Goal: Navigation & Orientation: Find specific page/section

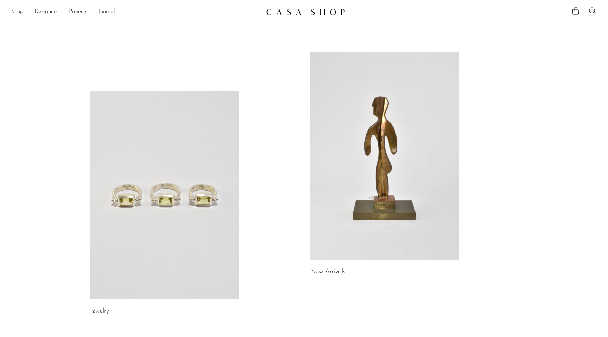
click at [144, 145] on link at bounding box center [164, 195] width 148 height 208
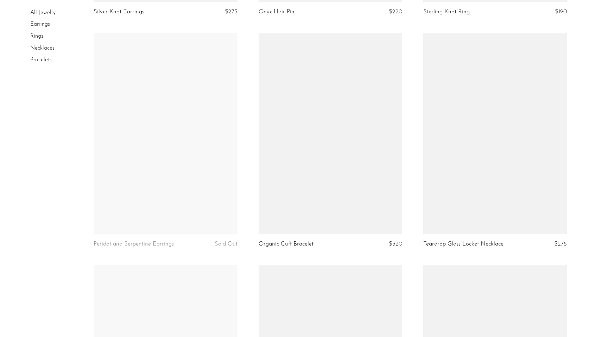
scroll to position [961, 0]
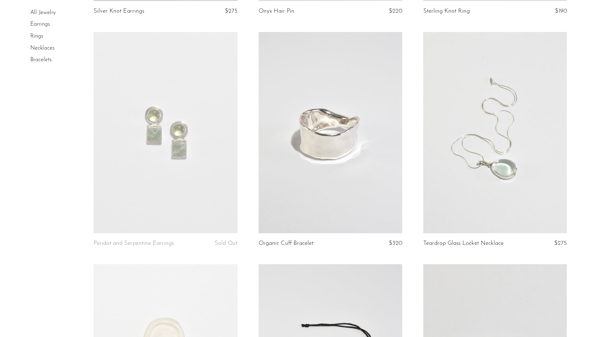
click at [472, 157] on link at bounding box center [494, 132] width 143 height 201
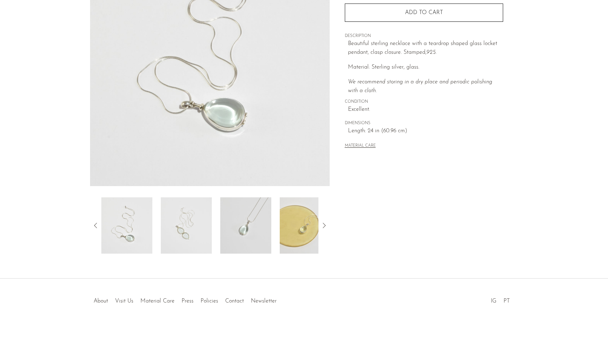
scroll to position [121, 0]
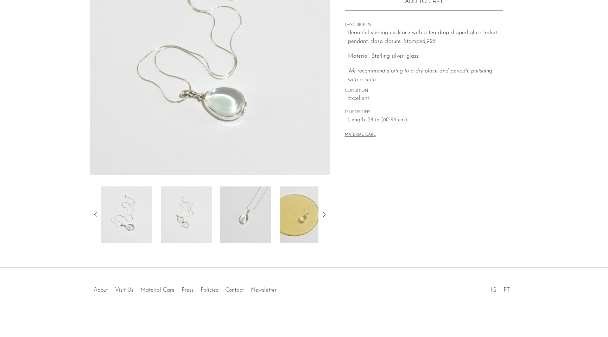
click at [204, 290] on link "Policies" at bounding box center [209, 290] width 18 height 6
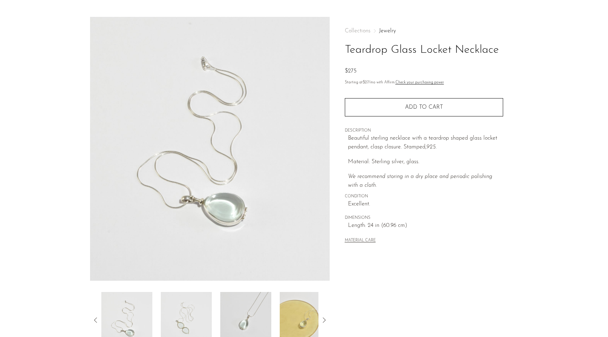
scroll to position [0, 0]
